Goal: Communication & Community: Answer question/provide support

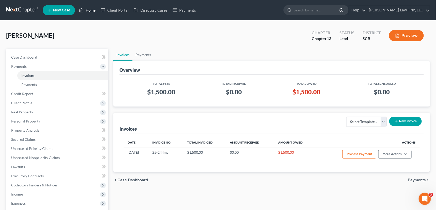
click at [90, 10] on link "Home" at bounding box center [87, 10] width 22 height 9
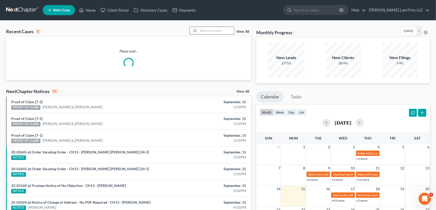
click at [200, 29] on input "search" at bounding box center [216, 30] width 36 height 7
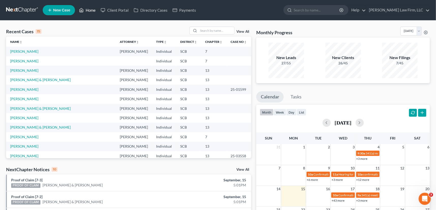
click at [91, 10] on link "Home" at bounding box center [87, 10] width 22 height 9
click at [205, 29] on input "search" at bounding box center [216, 30] width 36 height 7
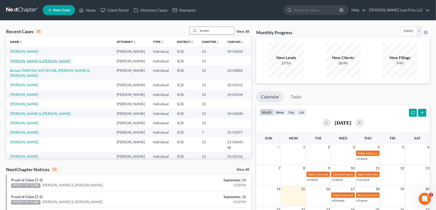
type input "brown"
click at [54, 63] on link "[PERSON_NAME] & [PERSON_NAME]" at bounding box center [40, 61] width 60 height 4
select select "1"
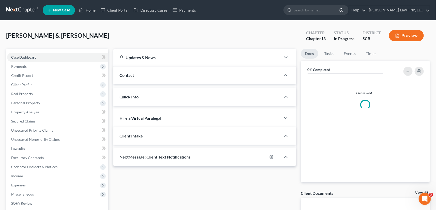
select select "0"
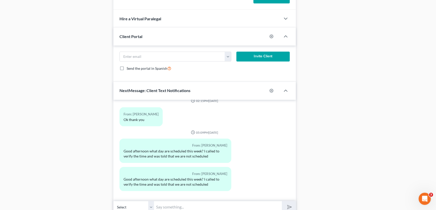
scroll to position [459, 0]
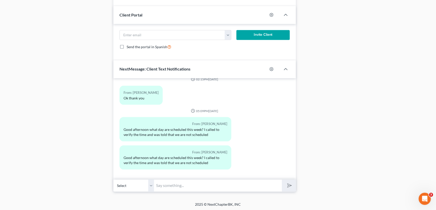
click at [160, 185] on input "text" at bounding box center [218, 186] width 128 height 12
type input "[PERSON_NAME] Just to clarify you do have an appt on [DATE] 9:00. [PERSON_NAME]"
click at [286, 181] on button "submit" at bounding box center [289, 186] width 14 height 12
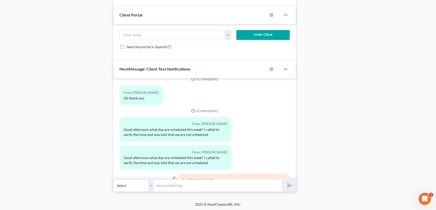
scroll to position [165, 0]
